Goal: Transaction & Acquisition: Purchase product/service

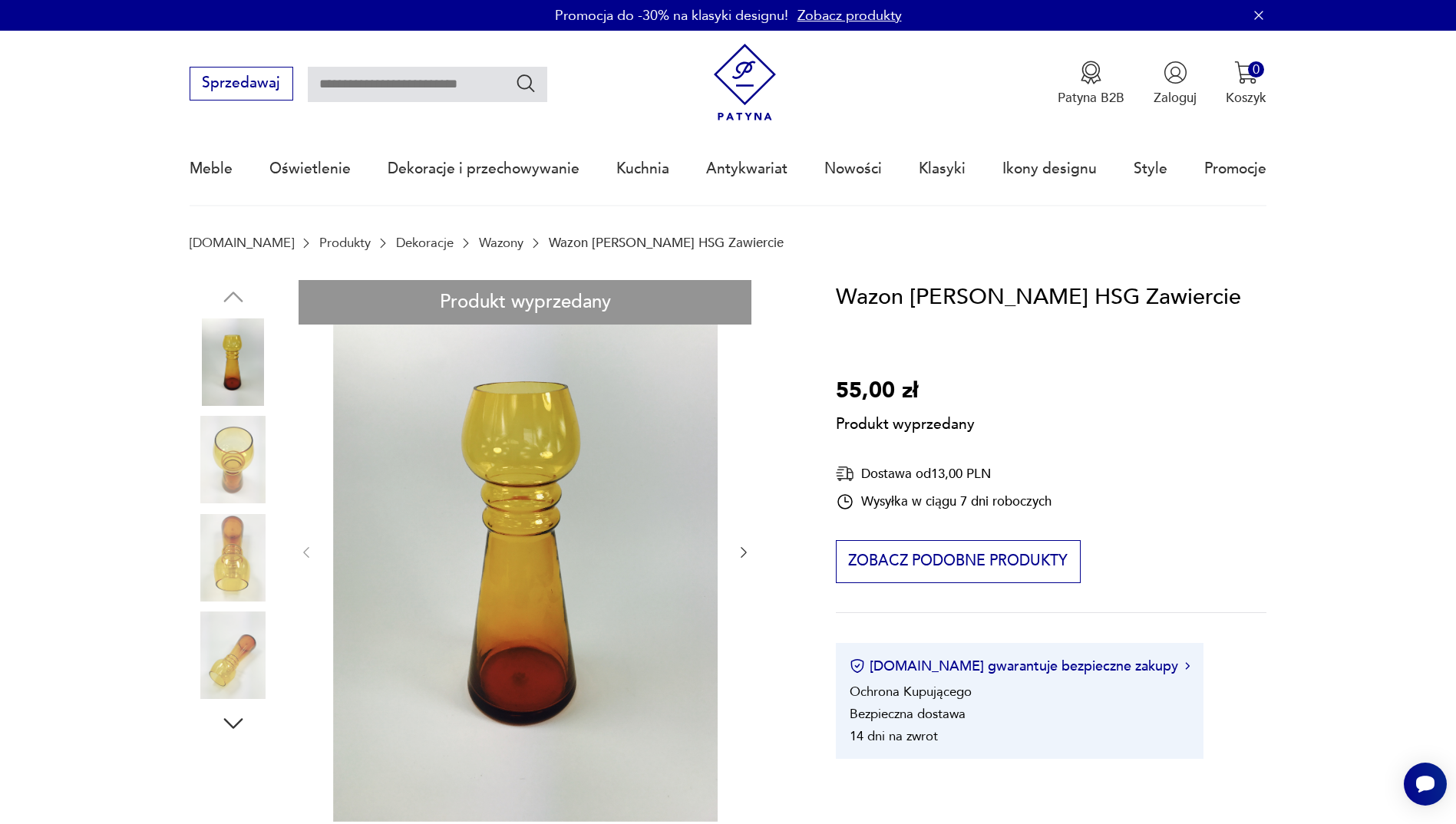
click at [742, 551] on div "Produkt wyprzedany Opis produktu Miodowy wazon z huty Laura. Cienkościenne szkł…" at bounding box center [491, 821] width 602 height 1082
click at [235, 447] on div "Produkt wyprzedany Opis produktu Miodowy wazon z huty Laura. Cienkościenne szkł…" at bounding box center [491, 821] width 602 height 1082
click at [234, 516] on div "Produkt wyprzedany Opis produktu Miodowy wazon z huty Laura. Cienkościenne szkł…" at bounding box center [491, 821] width 602 height 1082
drag, startPoint x: 234, startPoint y: 516, endPoint x: 218, endPoint y: 644, distance: 129.0
click at [218, 644] on div "Produkt wyprzedany Opis produktu Miodowy wazon z huty Laura. Cienkościenne szkł…" at bounding box center [491, 821] width 602 height 1082
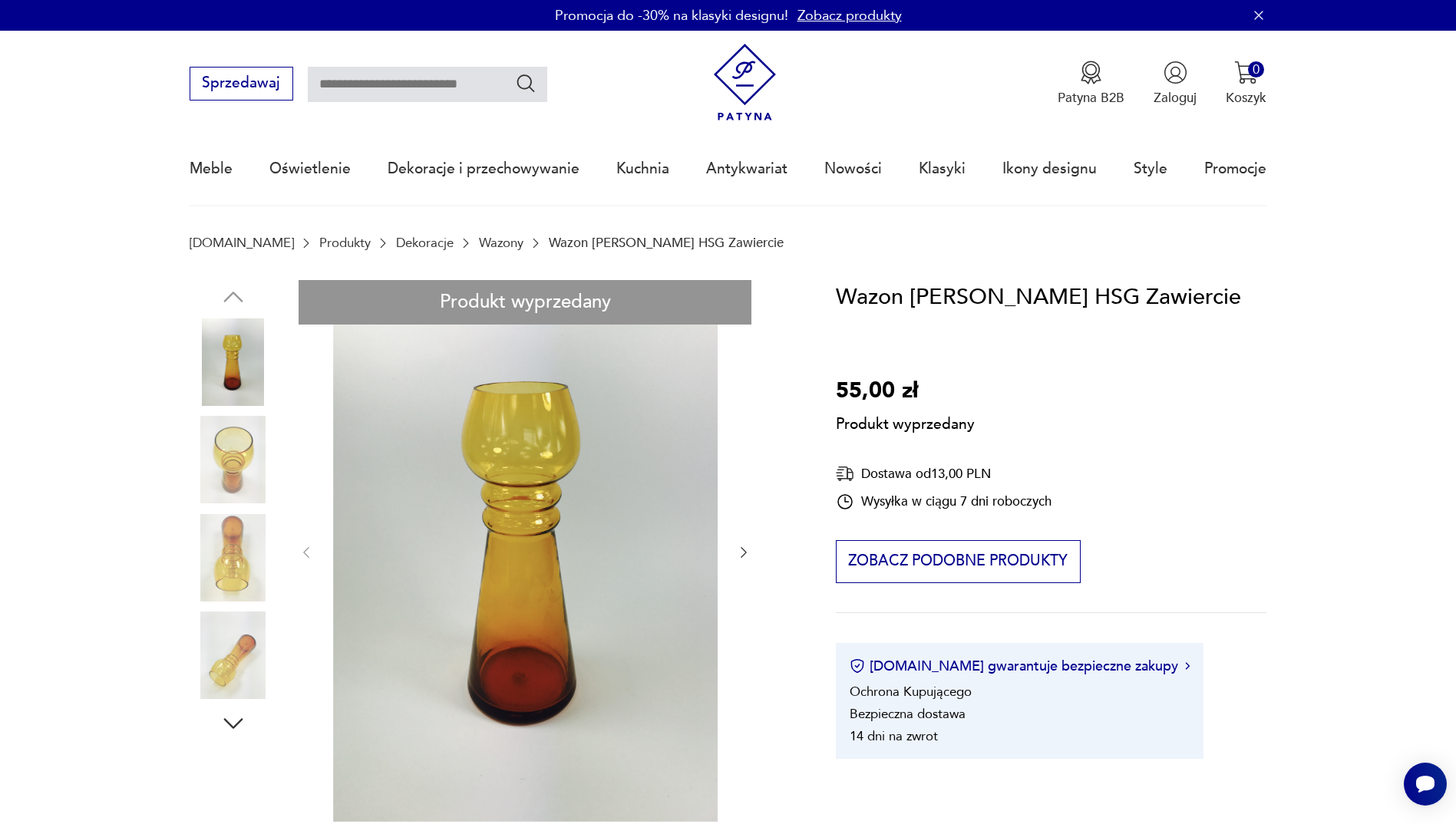
click at [316, 549] on div "Produkt wyprzedany Opis produktu Miodowy wazon z huty Laura. Cienkościenne szkł…" at bounding box center [491, 821] width 602 height 1082
click at [301, 550] on div "Produkt wyprzedany Opis produktu Miodowy wazon z huty Laura. Cienkościenne szkł…" at bounding box center [491, 821] width 602 height 1082
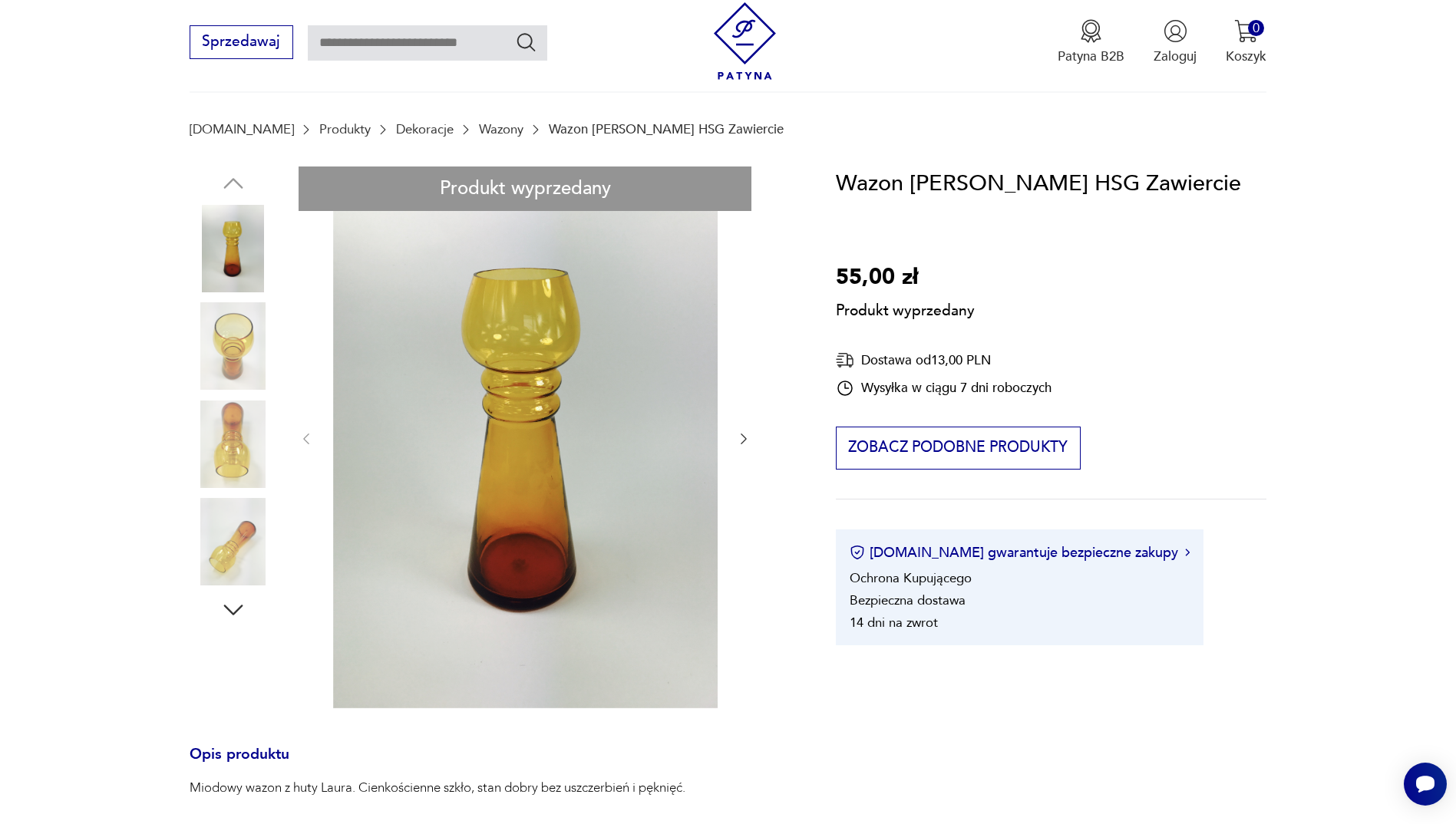
scroll to position [230, 0]
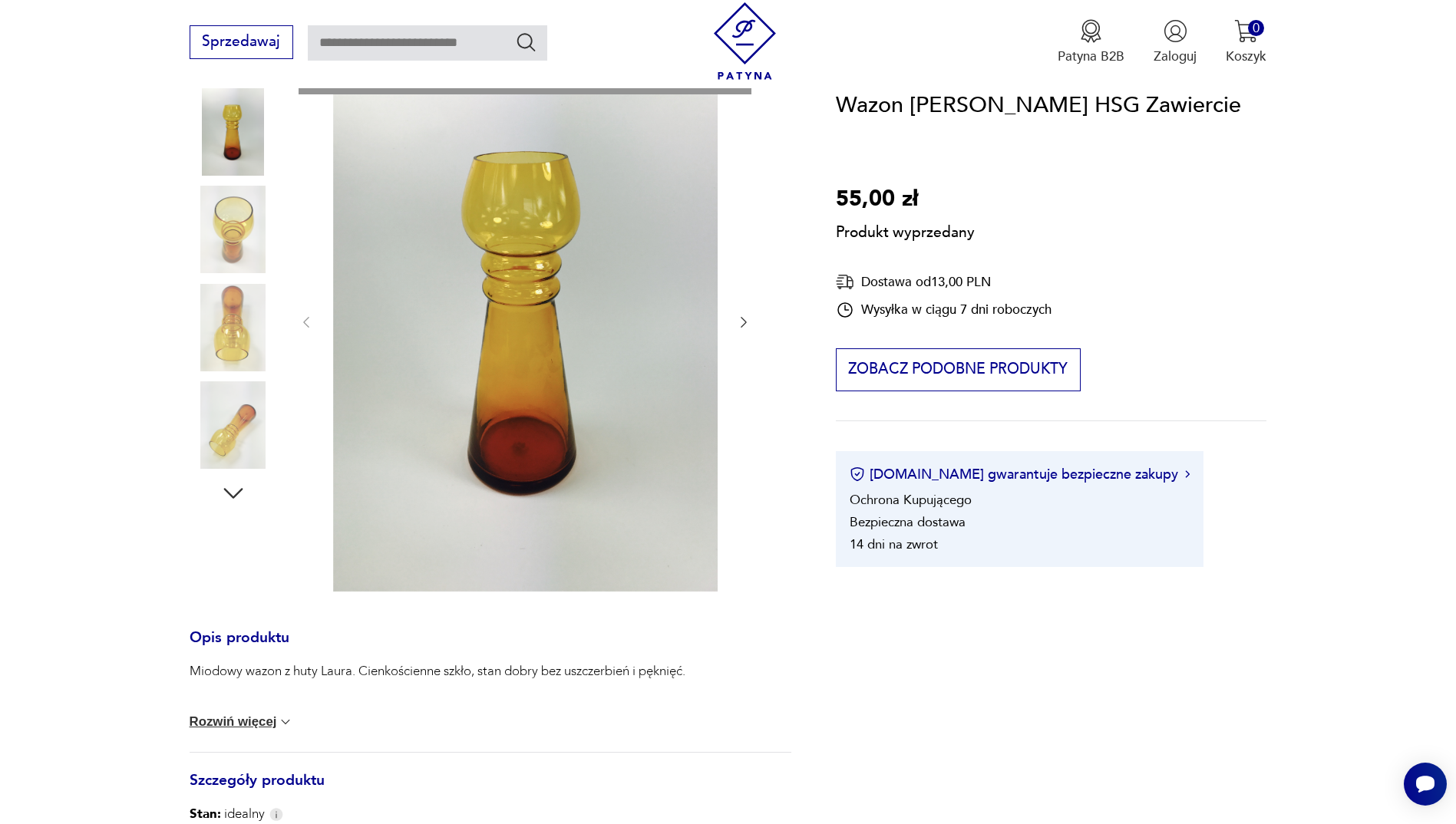
click at [490, 409] on div "Produkt wyprzedany Opis produktu Miodowy wazon z huty Laura. Cienkościenne szkł…" at bounding box center [491, 591] width 602 height 1082
click at [746, 315] on div "Produkt wyprzedany Opis produktu Miodowy wazon z huty Laura. Cienkościenne szkł…" at bounding box center [491, 591] width 602 height 1082
click at [746, 316] on div "Produkt wyprzedany Opis produktu Miodowy wazon z huty Laura. Cienkościenne szkł…" at bounding box center [491, 591] width 602 height 1082
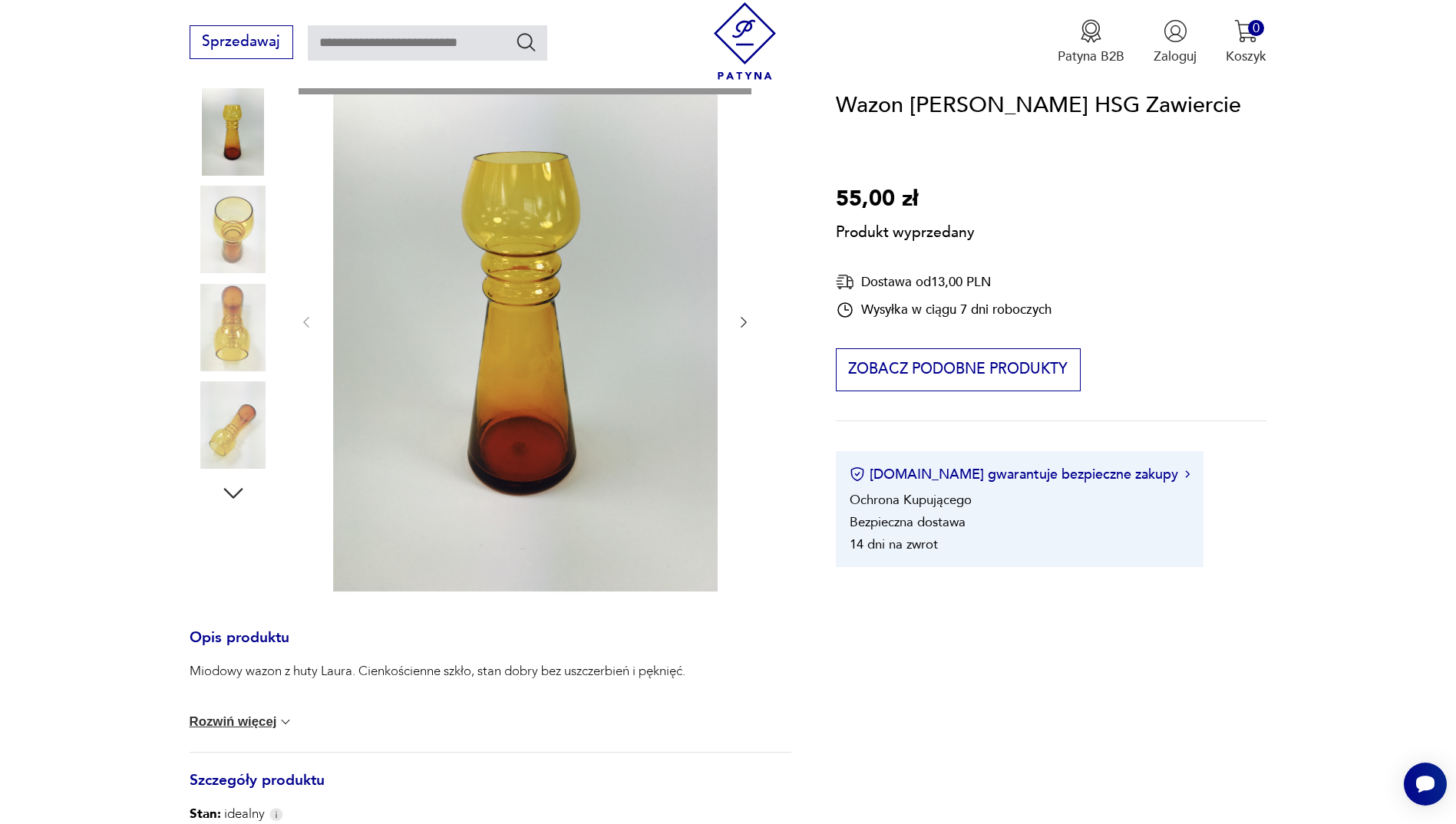
click at [233, 155] on div "Produkt wyprzedany Opis produktu Miodowy wazon z huty Laura. Cienkościenne szkł…" at bounding box center [491, 591] width 602 height 1082
click at [238, 227] on div "Produkt wyprzedany Opis produktu Miodowy wazon z huty Laura. Cienkościenne szkł…" at bounding box center [491, 591] width 602 height 1082
drag, startPoint x: 223, startPoint y: 308, endPoint x: 230, endPoint y: 395, distance: 87.3
click at [224, 309] on div "Produkt wyprzedany Opis produktu Miodowy wazon z huty Laura. Cienkościenne szkł…" at bounding box center [491, 591] width 602 height 1082
click at [234, 418] on div "Produkt wyprzedany Opis produktu Miodowy wazon z huty Laura. Cienkościenne szkł…" at bounding box center [491, 591] width 602 height 1082
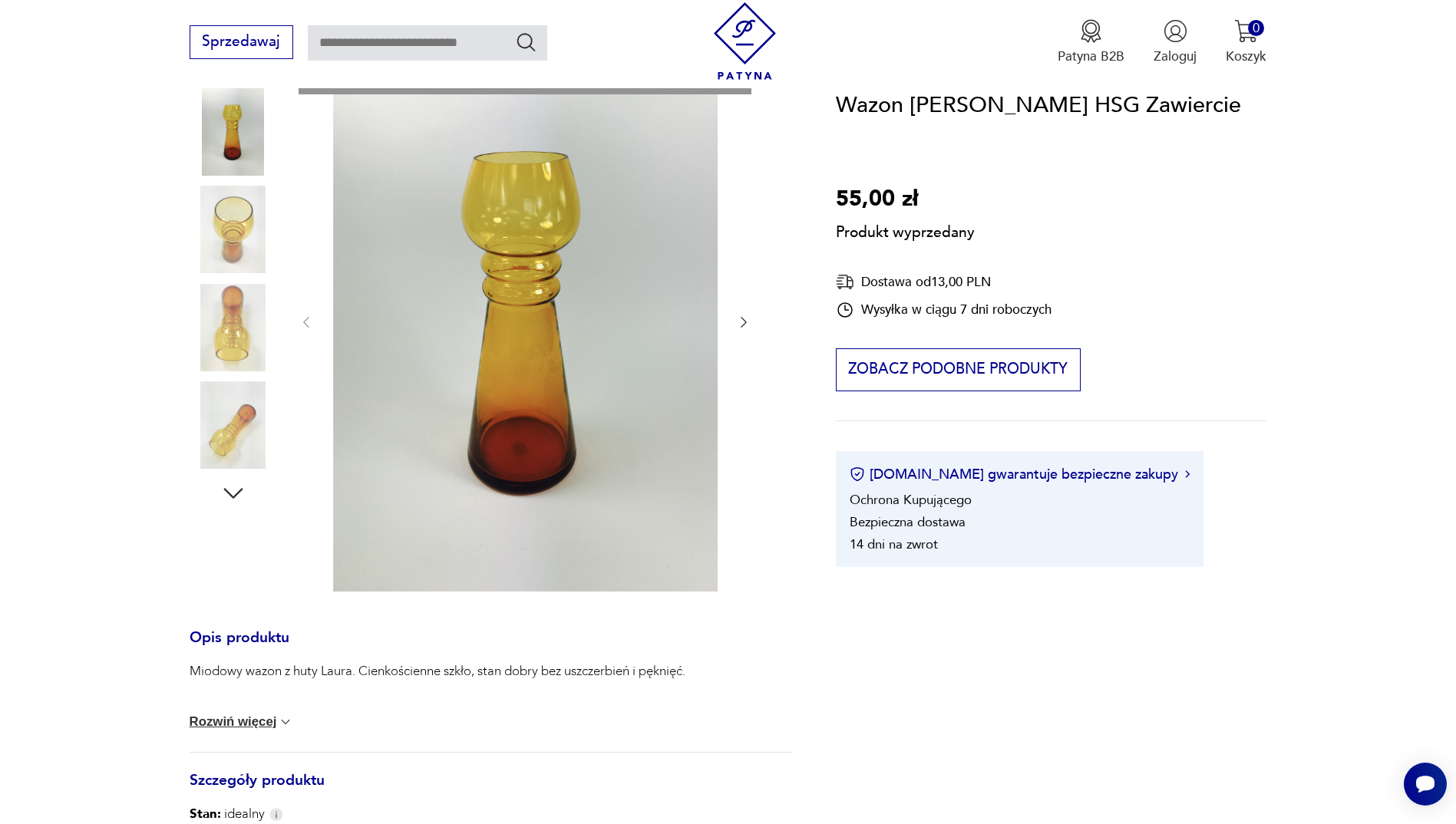
drag, startPoint x: 234, startPoint y: 418, endPoint x: 234, endPoint y: 493, distance: 75.0
click at [234, 493] on div "Produkt wyprzedany Opis produktu Miodowy wazon z huty Laura. Cienkościenne szkł…" at bounding box center [491, 591] width 602 height 1082
click at [233, 494] on div "Produkt wyprzedany Opis produktu Miodowy wazon z huty Laura. Cienkościenne szkł…" at bounding box center [491, 591] width 602 height 1082
